Goal: Information Seeking & Learning: Learn about a topic

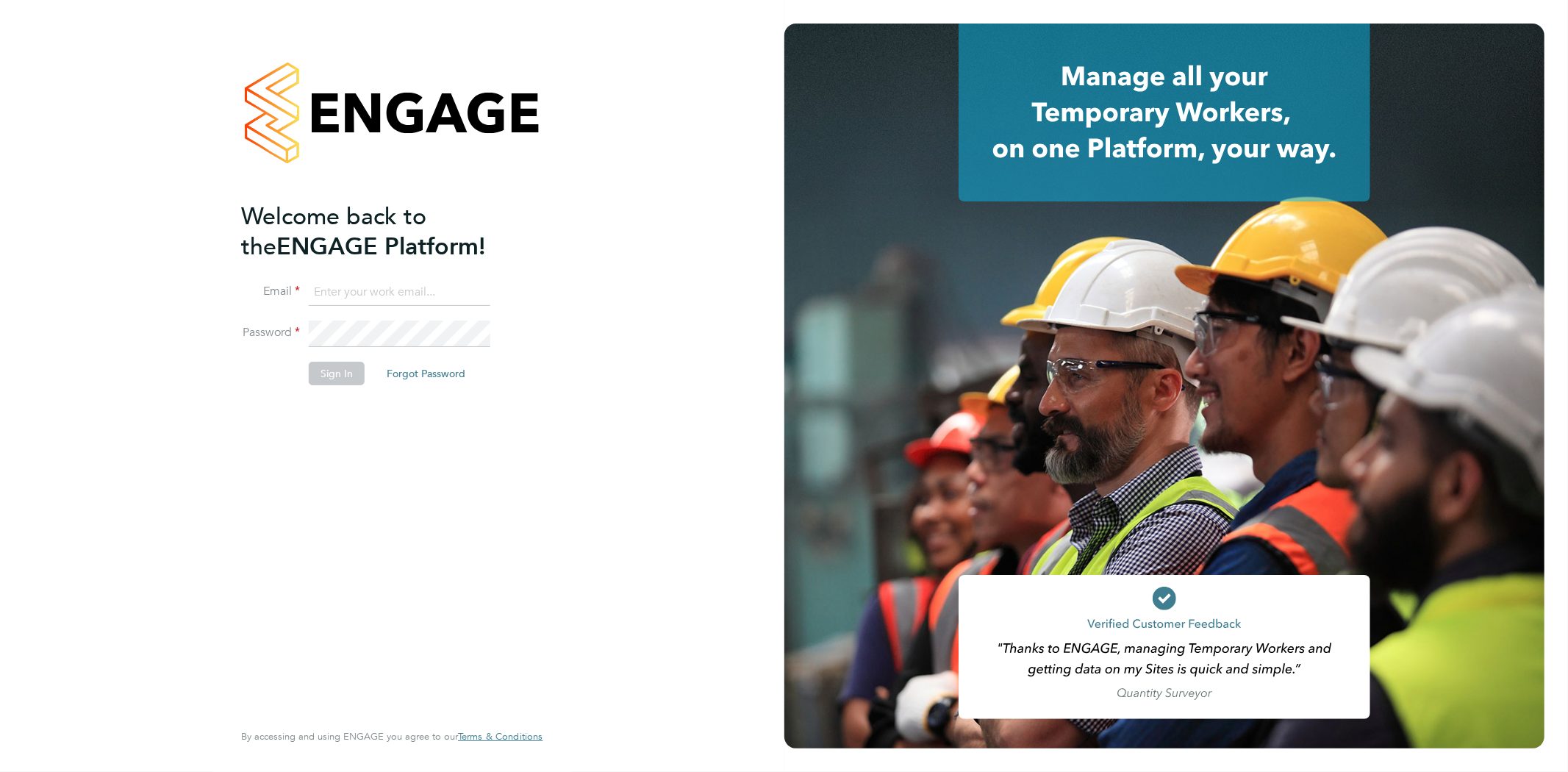
type input "Jay.scull@bluearrow.co.uk"
click at [338, 372] on button "Sign In" at bounding box center [337, 373] width 56 height 23
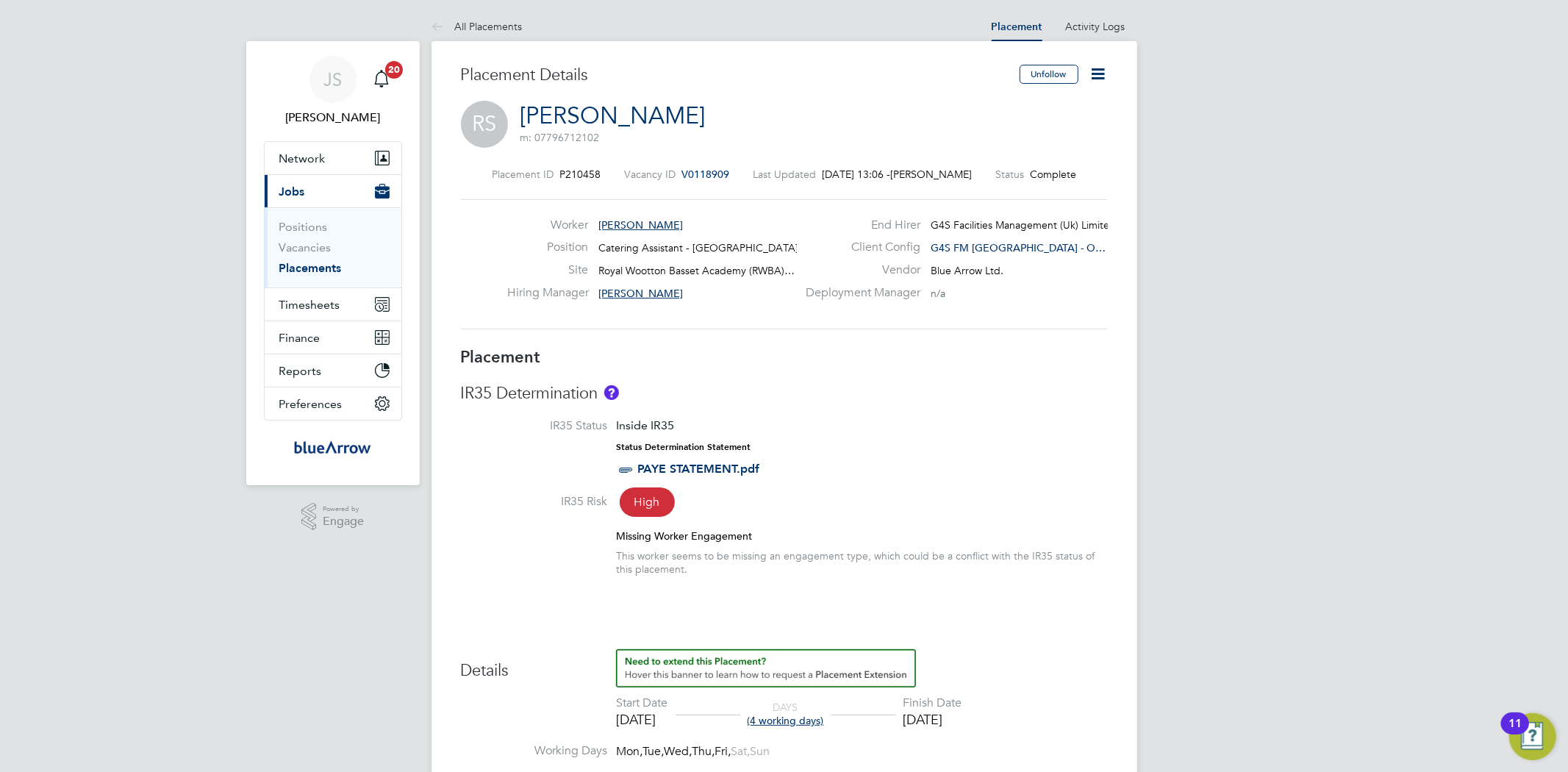
click at [324, 266] on link "Placements" at bounding box center [311, 268] width 63 height 14
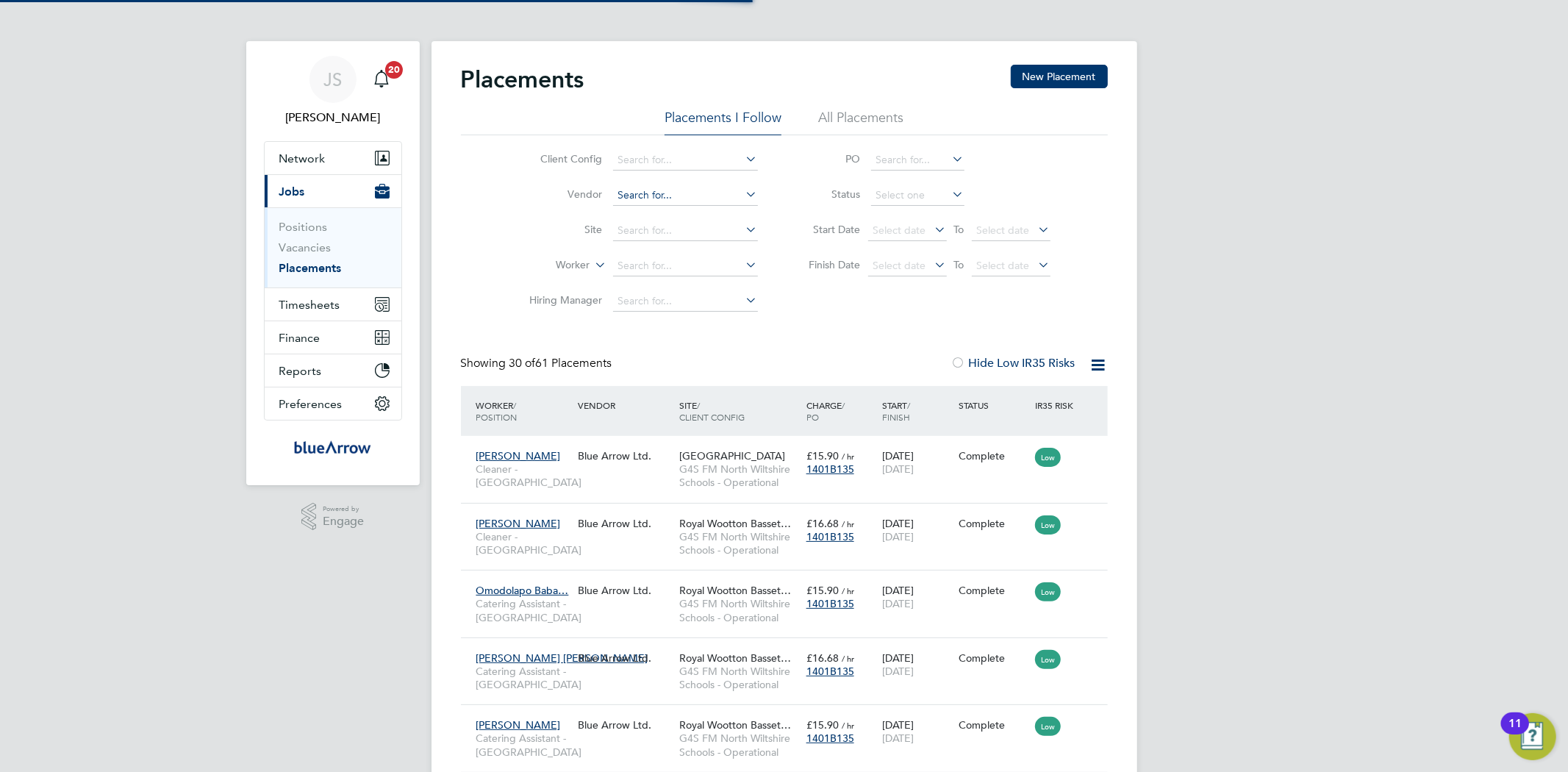
click at [636, 192] on input at bounding box center [685, 196] width 144 height 21
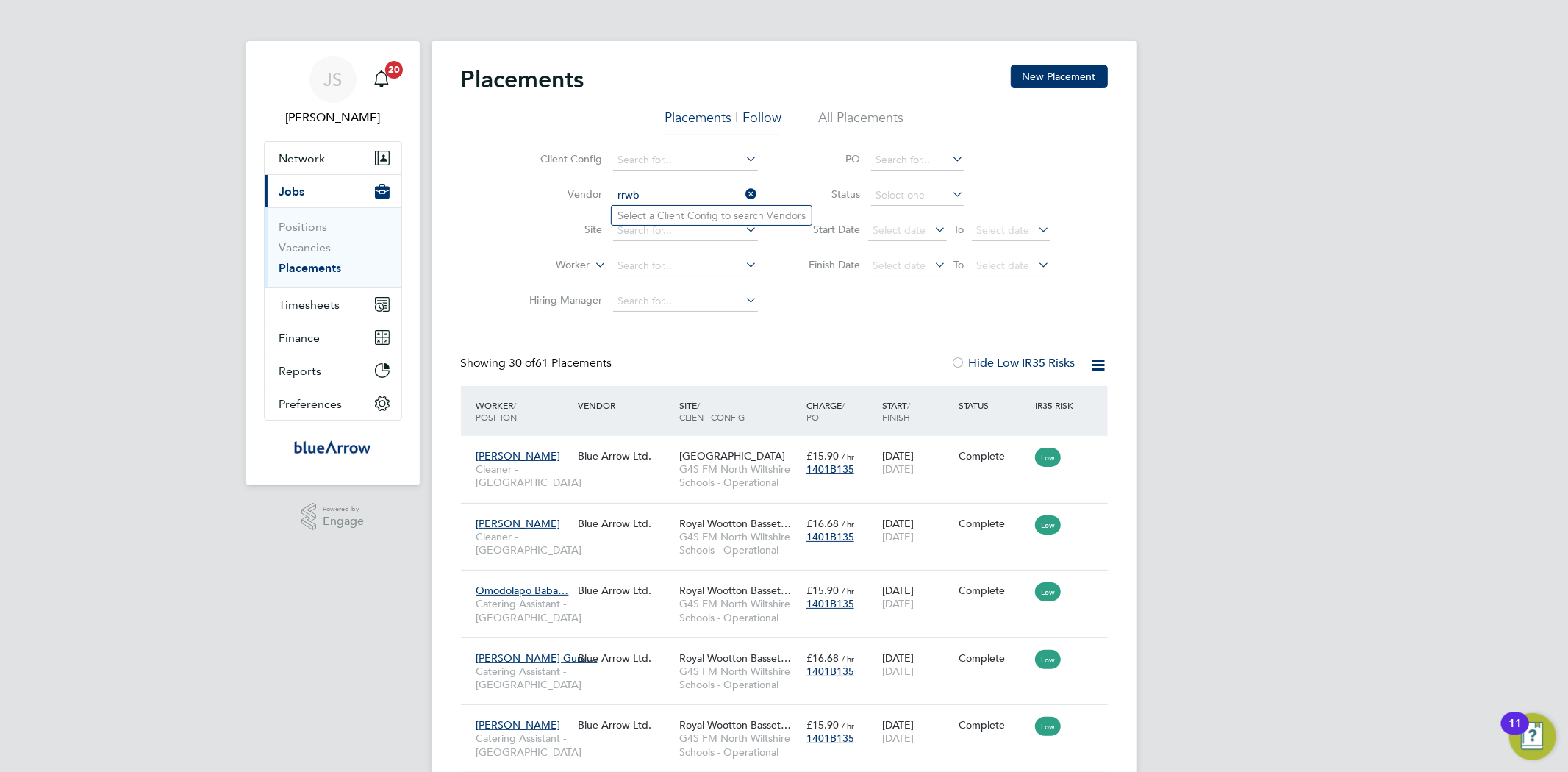
drag, startPoint x: 647, startPoint y: 196, endPoint x: 596, endPoint y: 197, distance: 51.0
click at [596, 197] on li "Vendor rrwb" at bounding box center [638, 196] width 277 height 36
type input "rwb"
drag, startPoint x: 640, startPoint y: 195, endPoint x: 593, endPoint y: 193, distance: 47.0
click at [593, 193] on li "Vendor rwb" at bounding box center [638, 196] width 277 height 36
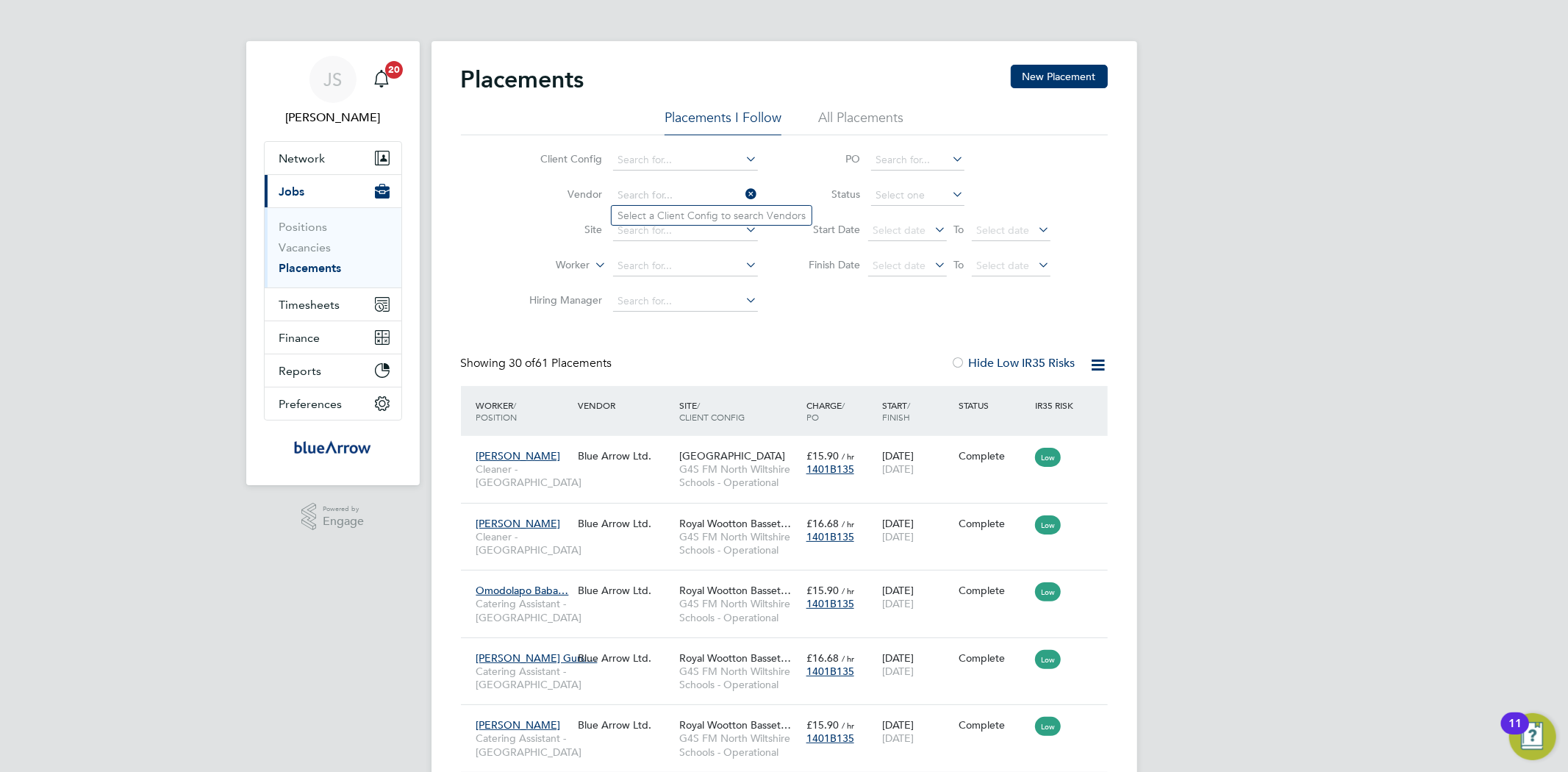
click at [665, 225] on ul "Select a Client Config to search Vendors" at bounding box center [711, 216] width 202 height 21
click at [658, 229] on input at bounding box center [685, 230] width 144 height 21
click at [642, 255] on li "Royal Wootton Basset Academy ( RWB A) g4s" at bounding box center [700, 251] width 177 height 20
type input "Royal Wootton Basset Academy (RWBA) g4s"
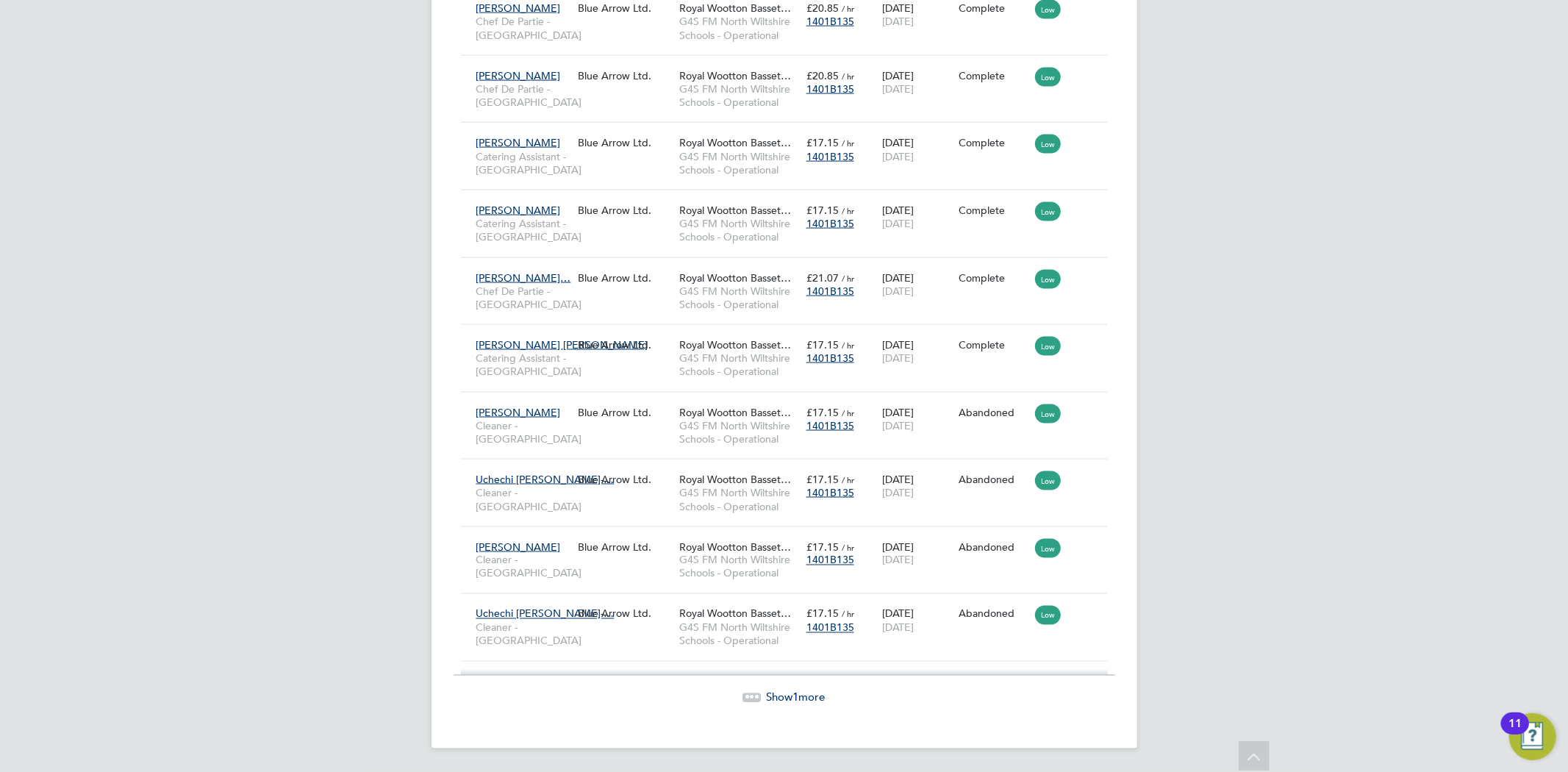
click at [785, 691] on span "Show 1 more" at bounding box center [796, 698] width 59 height 14
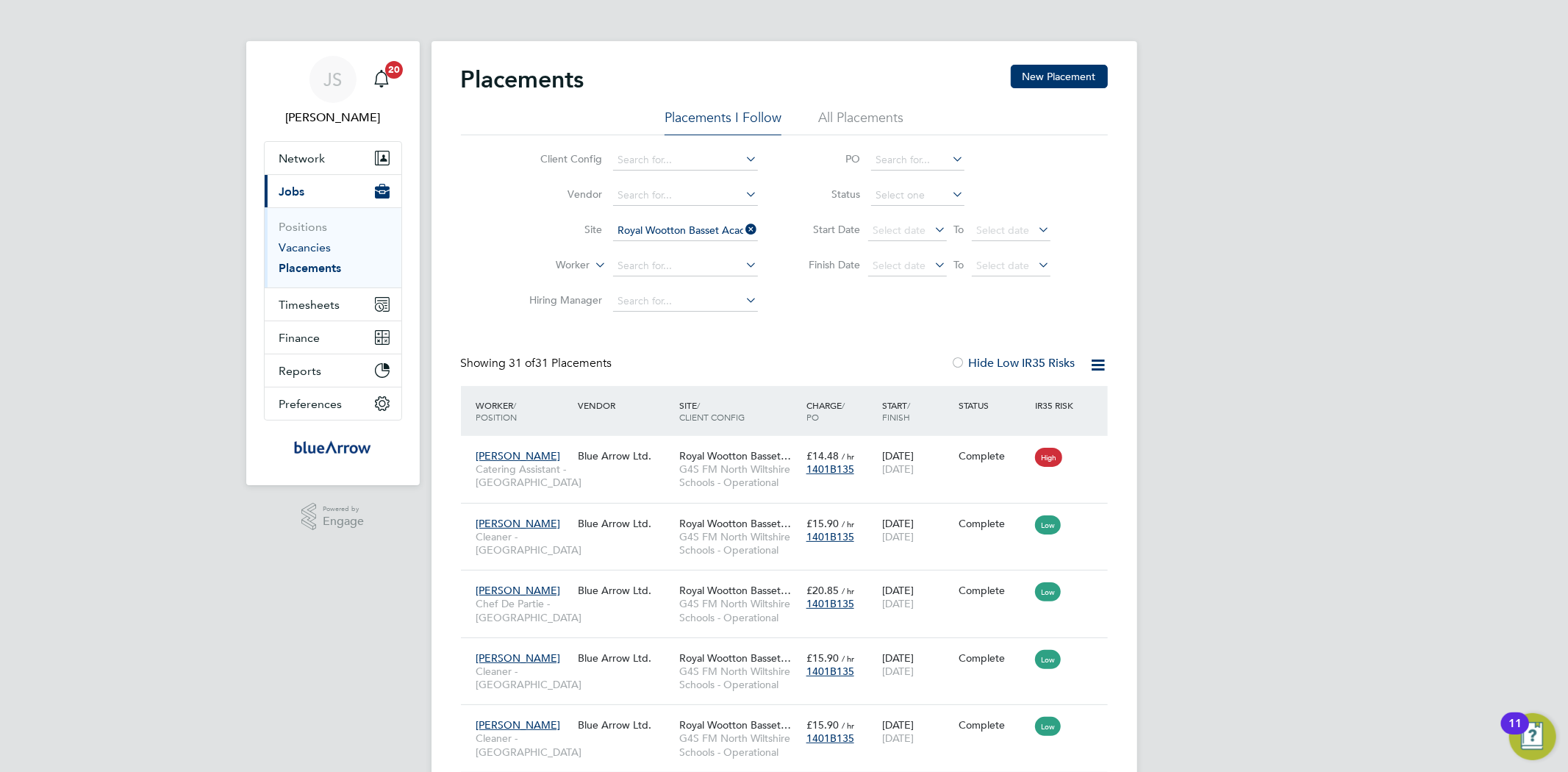
click at [311, 252] on link "Vacancies" at bounding box center [306, 247] width 53 height 14
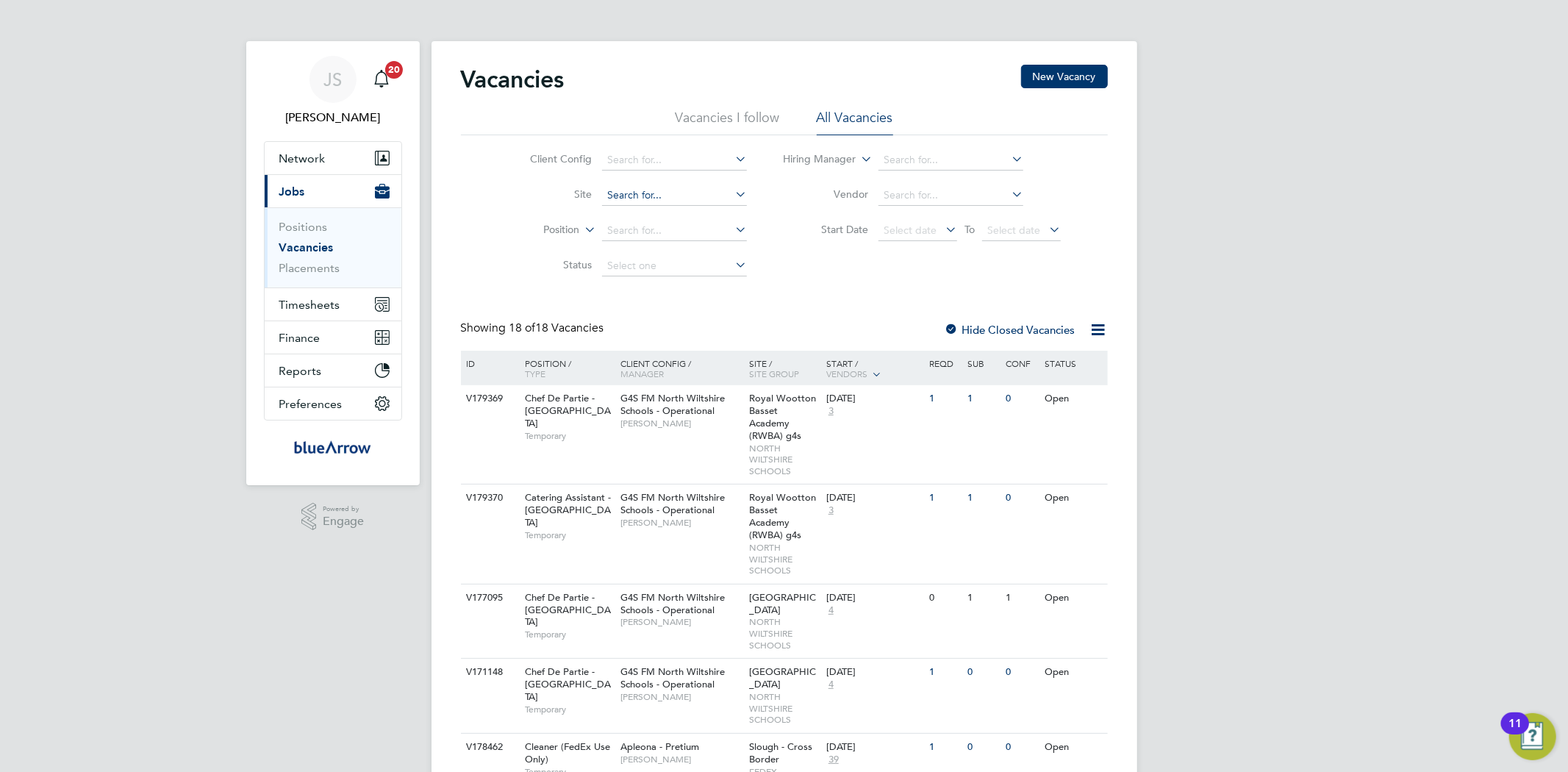
click at [616, 202] on input at bounding box center [674, 196] width 144 height 21
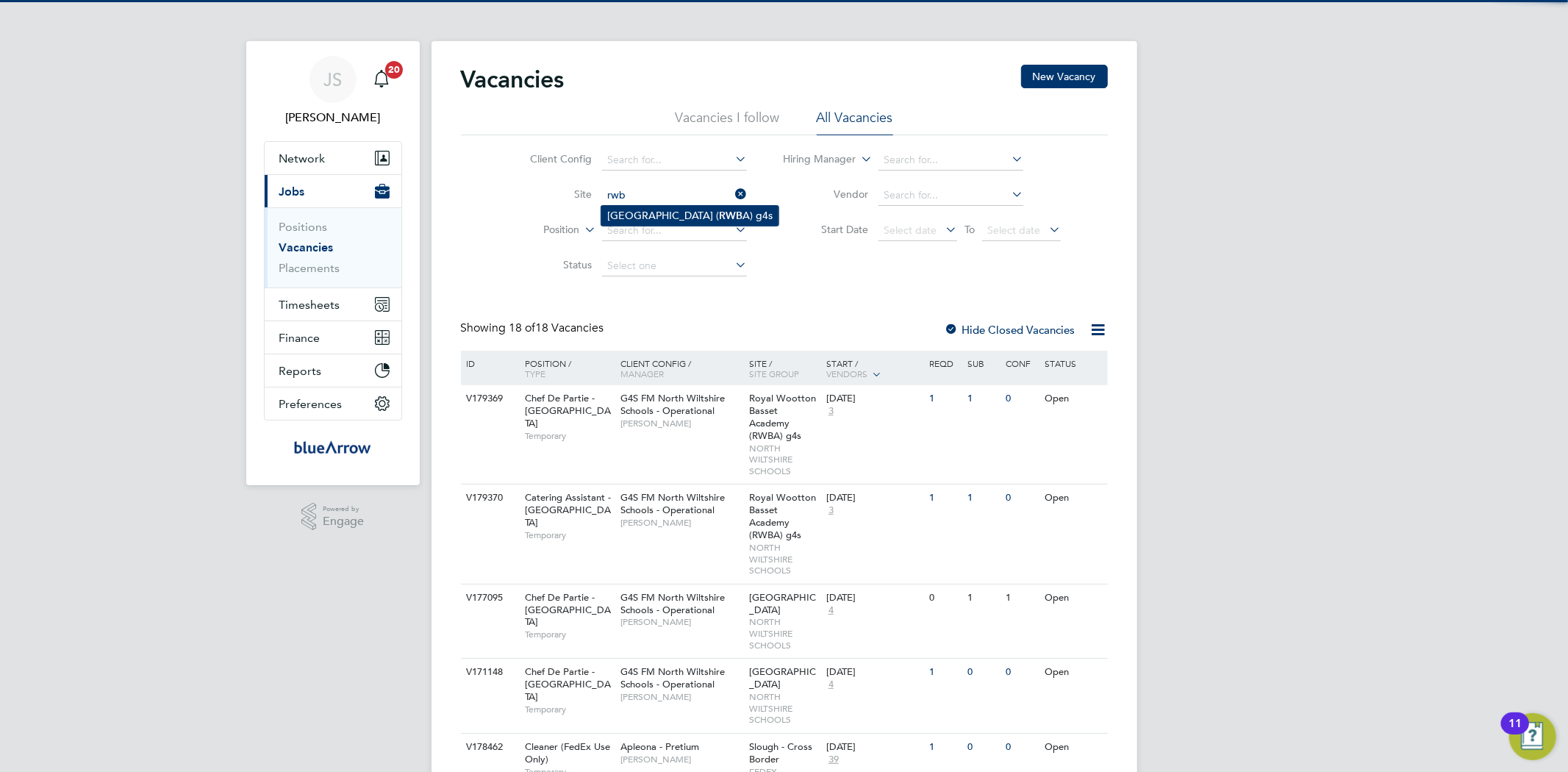
click at [672, 220] on li "Royal Wootton Basset Academy ( RWB A) g4s" at bounding box center [689, 216] width 177 height 20
type input "Royal Wootton Basset Academy (RWBA) g4s"
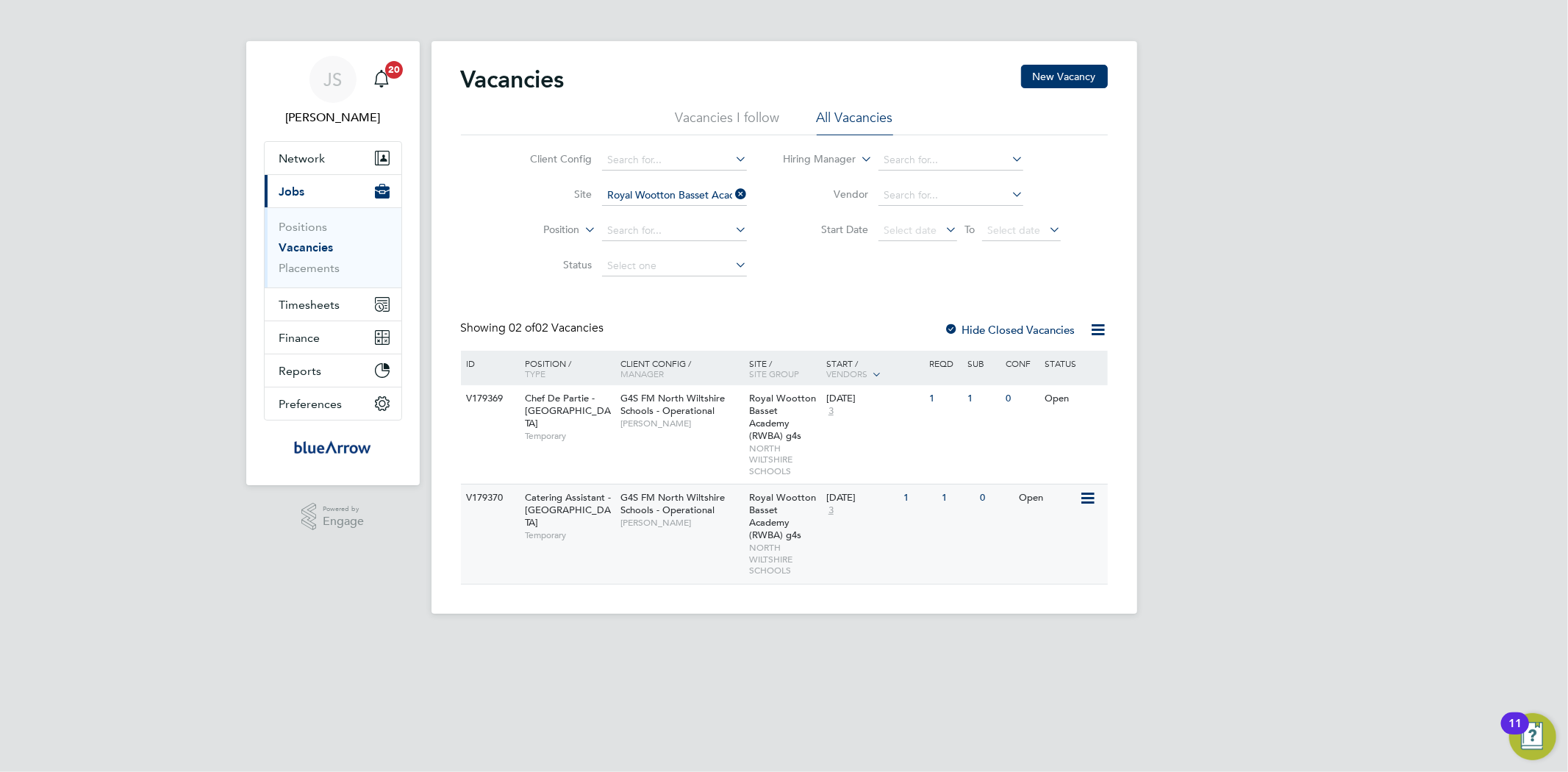
click at [550, 501] on span "Catering Assistant - North Wiltshire Schools" at bounding box center [567, 510] width 86 height 38
click at [548, 394] on span "Chef De Partie - North Wiltshire Schools" at bounding box center [567, 410] width 86 height 38
click at [314, 245] on link "Vacancies" at bounding box center [307, 247] width 54 height 14
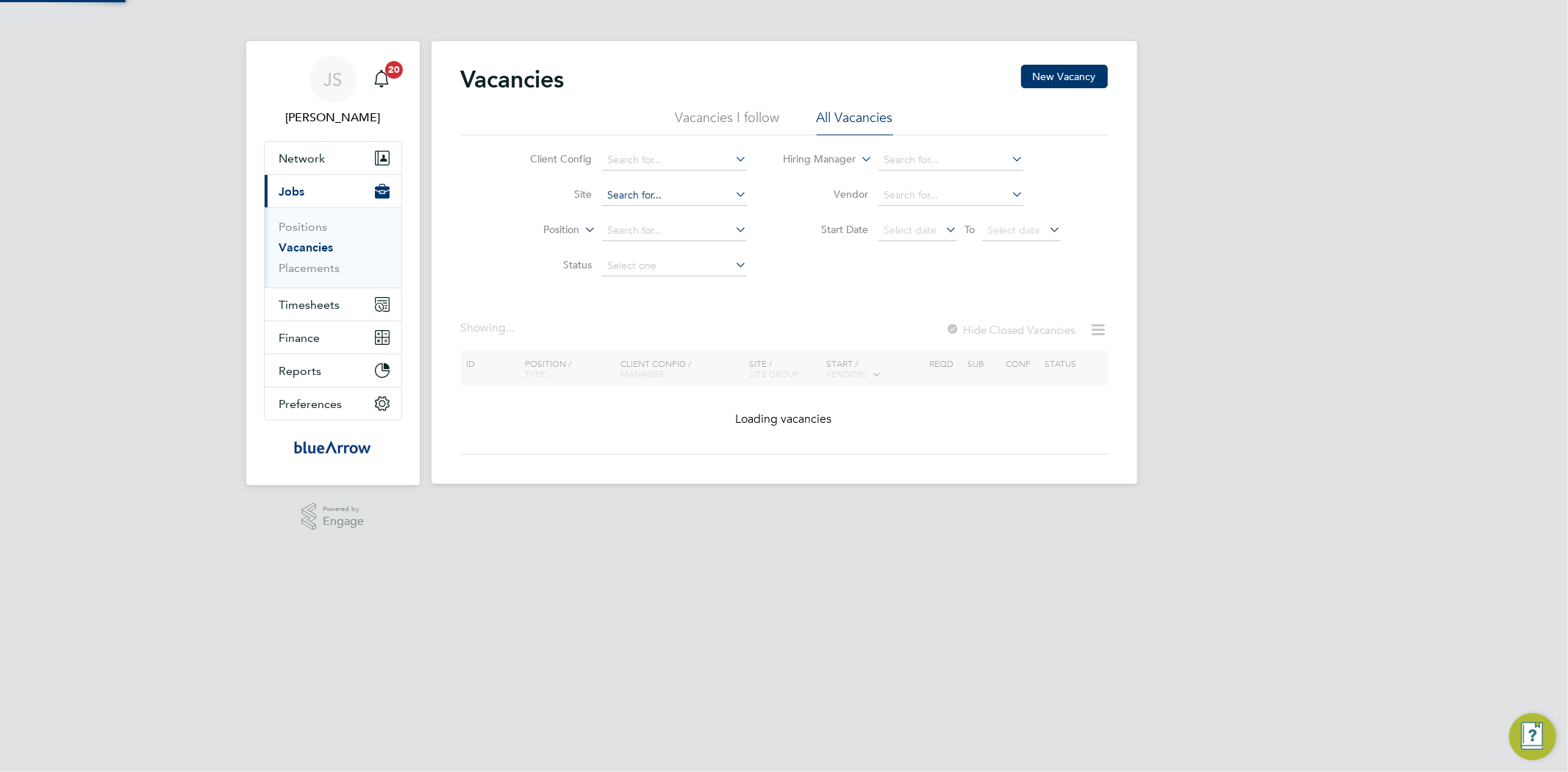
click at [685, 192] on input at bounding box center [674, 196] width 144 height 21
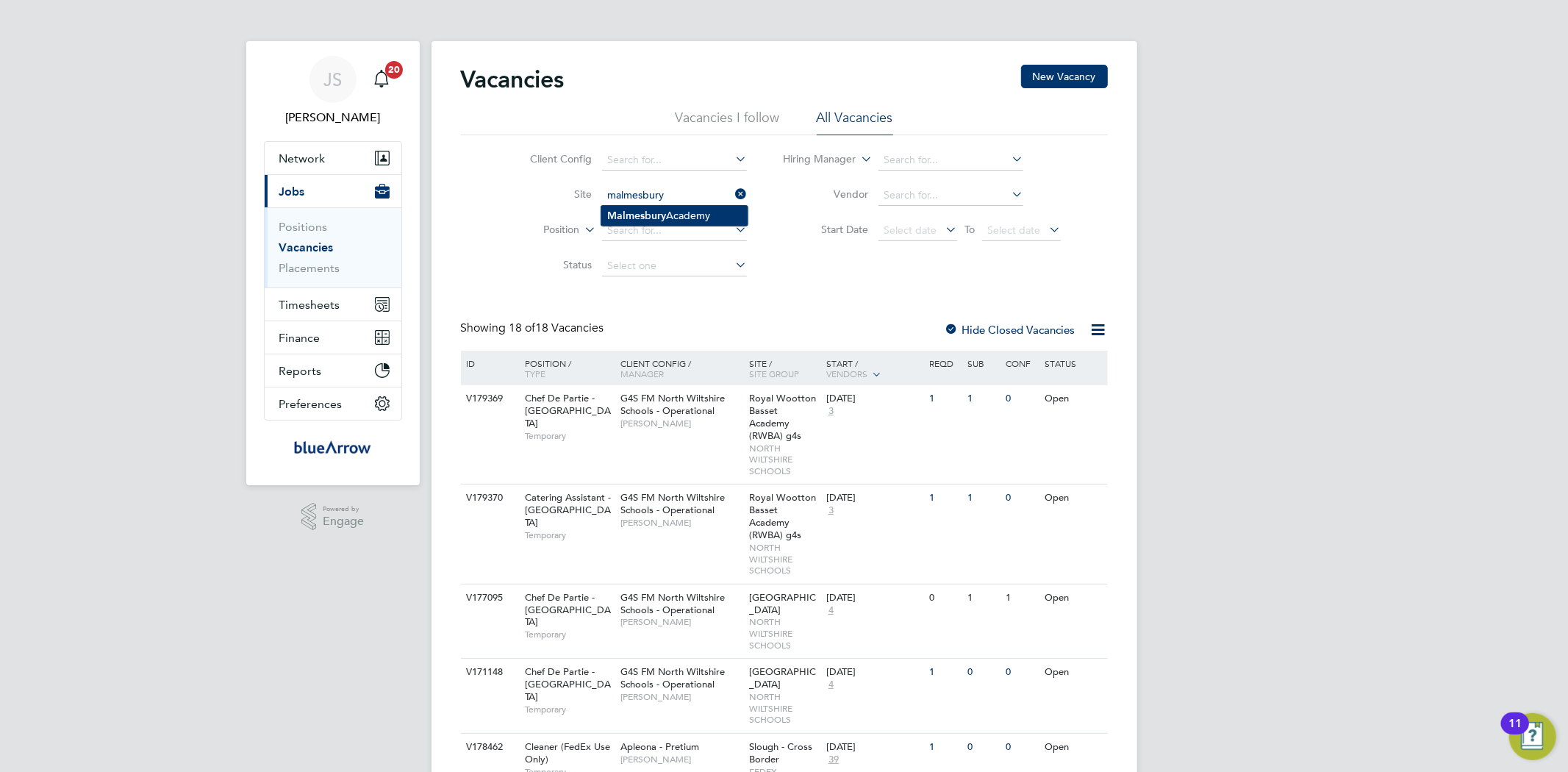
click at [664, 216] on b "Malmesbury" at bounding box center [636, 216] width 59 height 12
type input "[GEOGRAPHIC_DATA]"
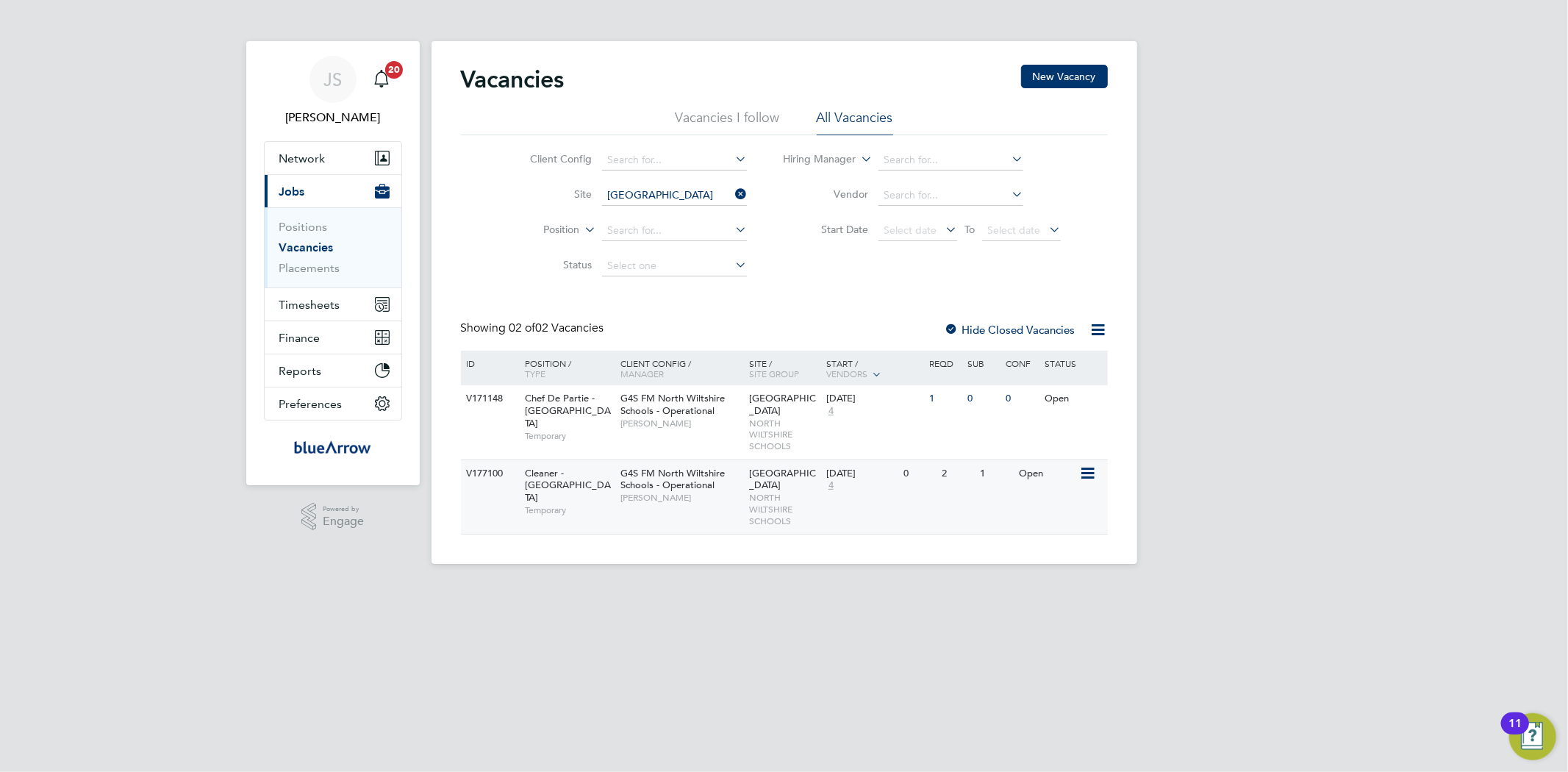
click at [574, 491] on span "Cleaner - [GEOGRAPHIC_DATA]" at bounding box center [567, 485] width 86 height 38
